Goal: Task Accomplishment & Management: Use online tool/utility

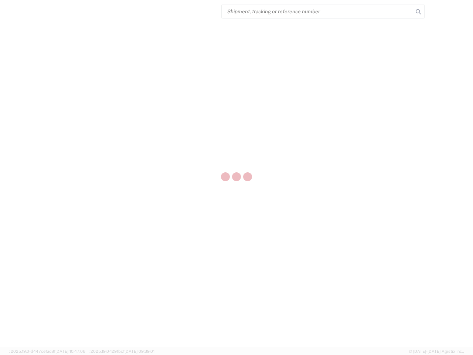
select select "US"
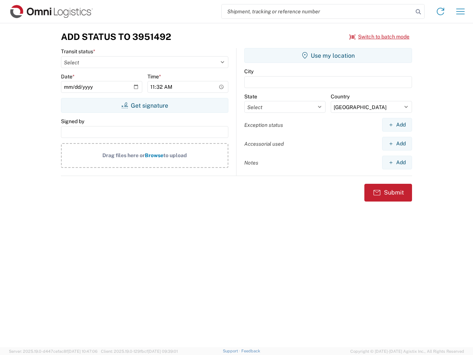
click at [317, 11] on input "search" at bounding box center [317, 11] width 191 height 14
click at [418, 12] on icon at bounding box center [418, 12] width 10 height 10
click at [440, 11] on icon at bounding box center [441, 12] width 12 height 12
click at [460, 11] on icon "button" at bounding box center [460, 11] width 8 height 6
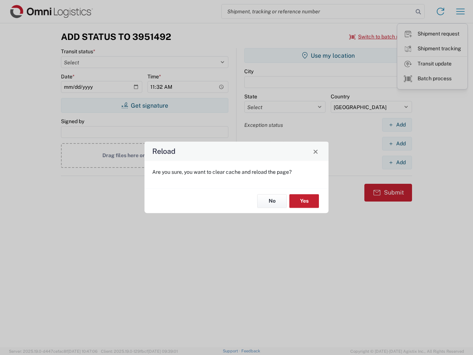
click at [144, 105] on div "Reload Are you sure, you want to clear cache and reload the page? No Yes" at bounding box center [236, 177] width 473 height 355
click at [328, 55] on div "Reload Are you sure, you want to clear cache and reload the page? No Yes" at bounding box center [236, 177] width 473 height 355
click at [397, 125] on div "Reload Are you sure, you want to clear cache and reload the page? No Yes" at bounding box center [236, 177] width 473 height 355
click at [397, 143] on div "Reload Are you sure, you want to clear cache and reload the page? No Yes" at bounding box center [236, 177] width 473 height 355
click at [397, 162] on div "Reload Are you sure, you want to clear cache and reload the page? No Yes" at bounding box center [236, 177] width 473 height 355
